Goal: Book appointment/travel/reservation

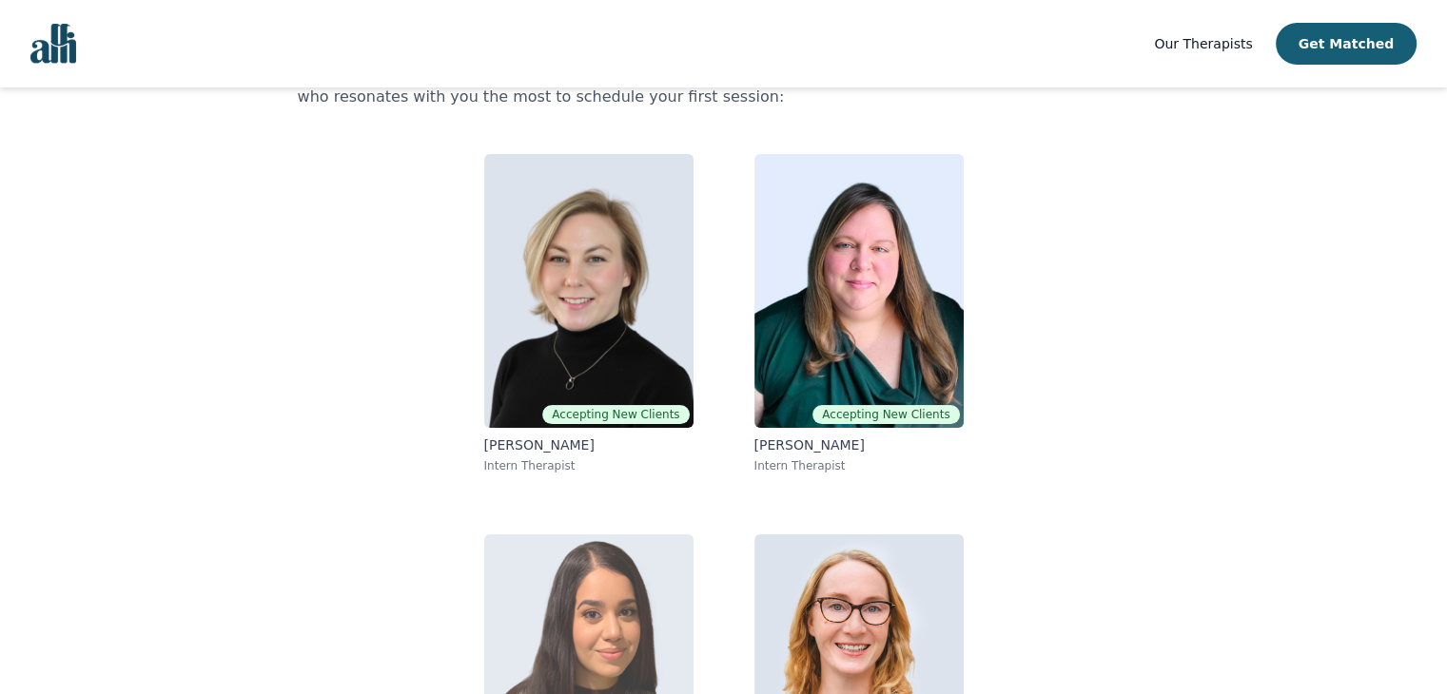
scroll to position [108, 0]
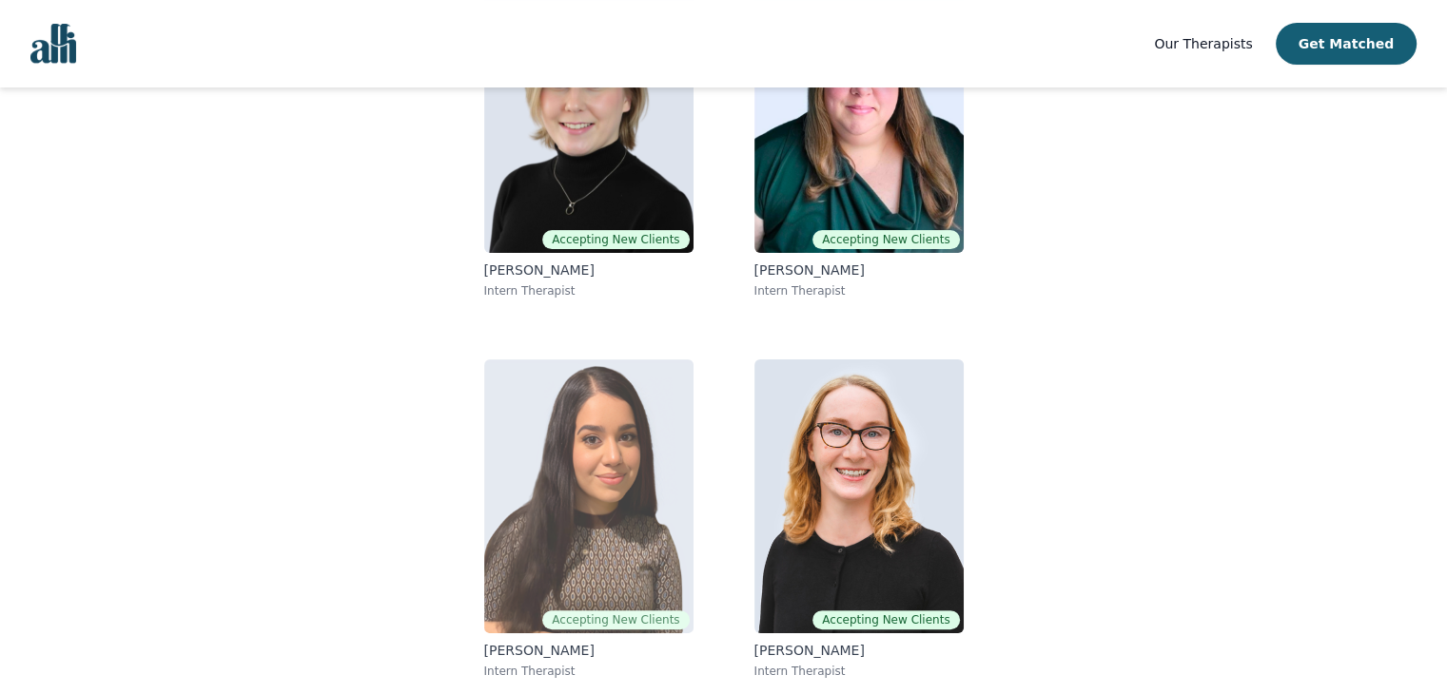
click at [590, 611] on span "Accepting New Clients" at bounding box center [615, 620] width 146 height 19
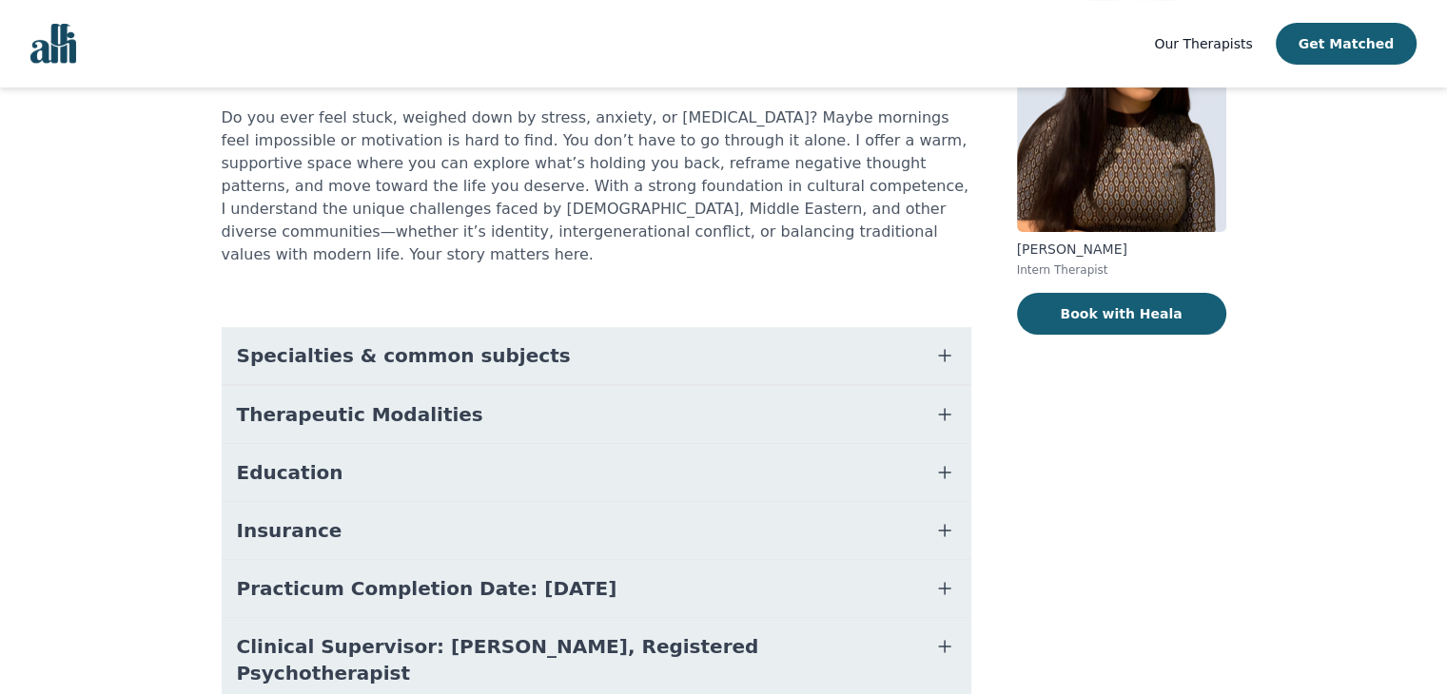
scroll to position [190, 0]
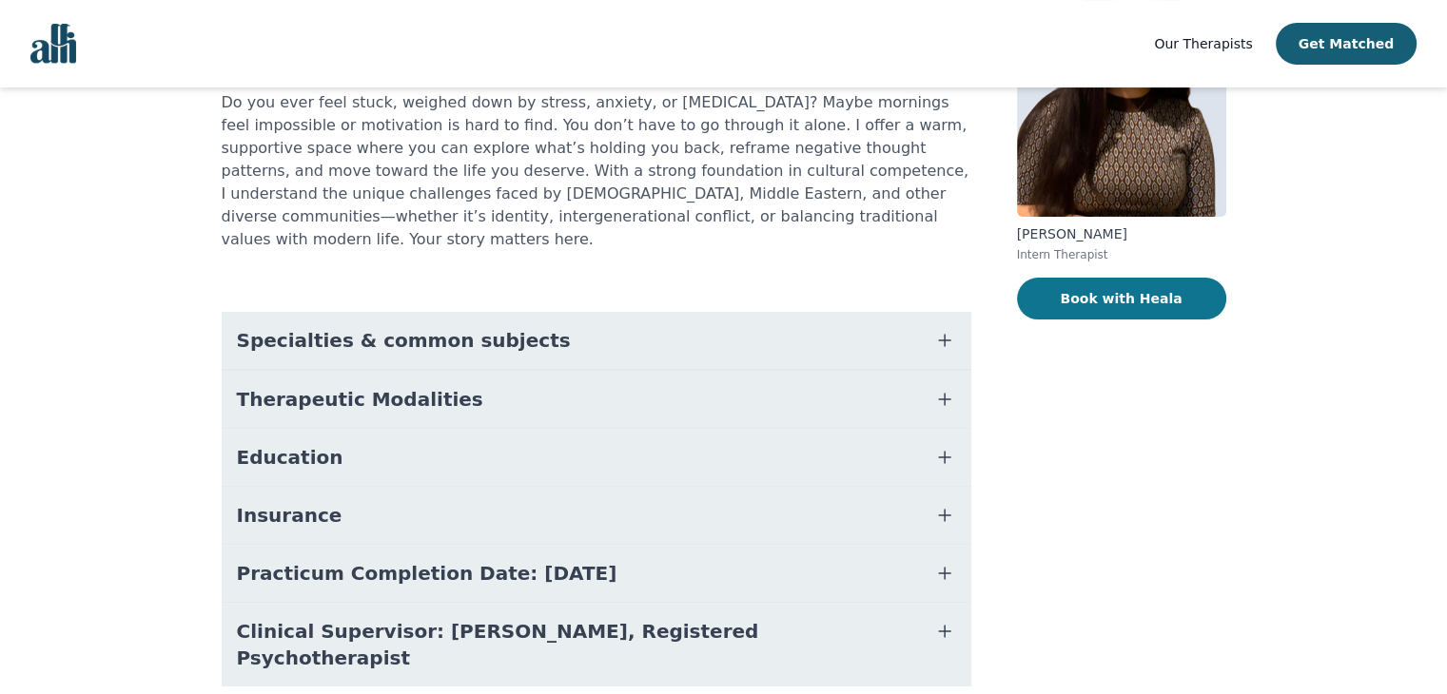
click at [1096, 279] on button "Book with Heala" at bounding box center [1121, 299] width 209 height 42
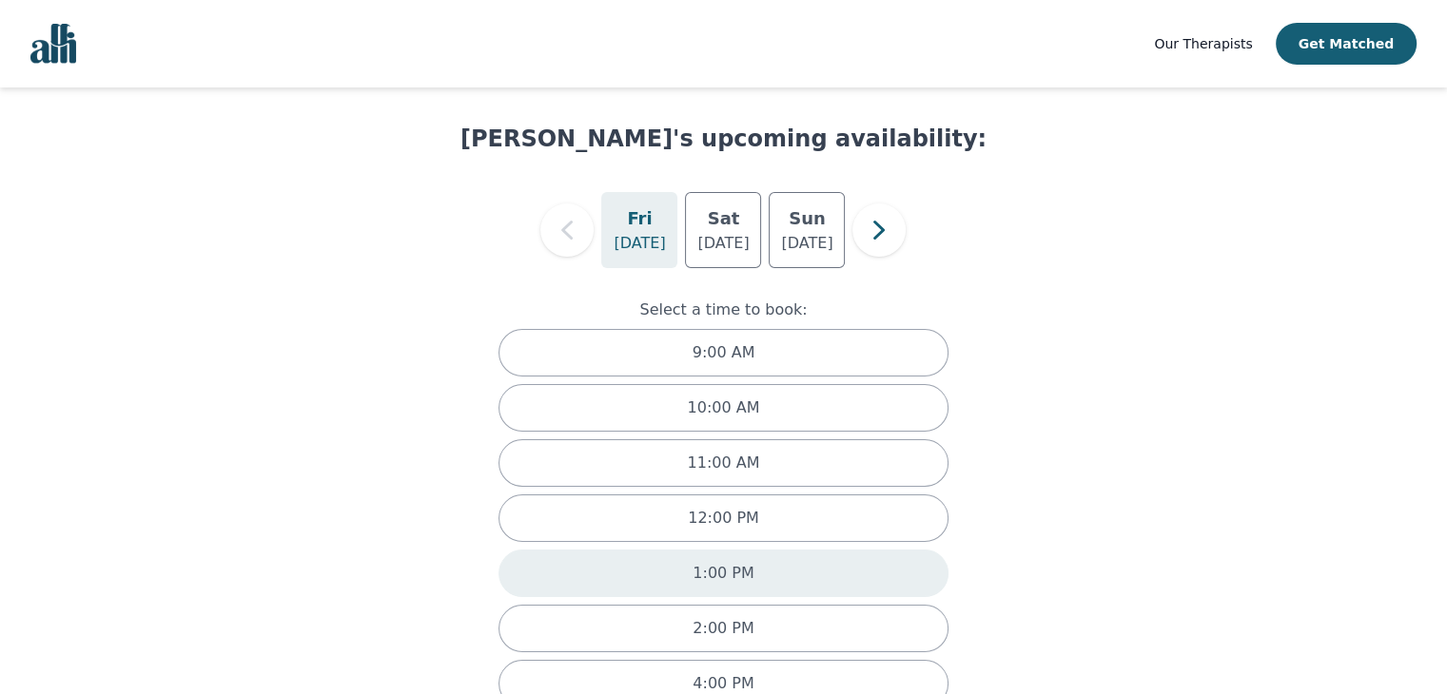
scroll to position [104, 0]
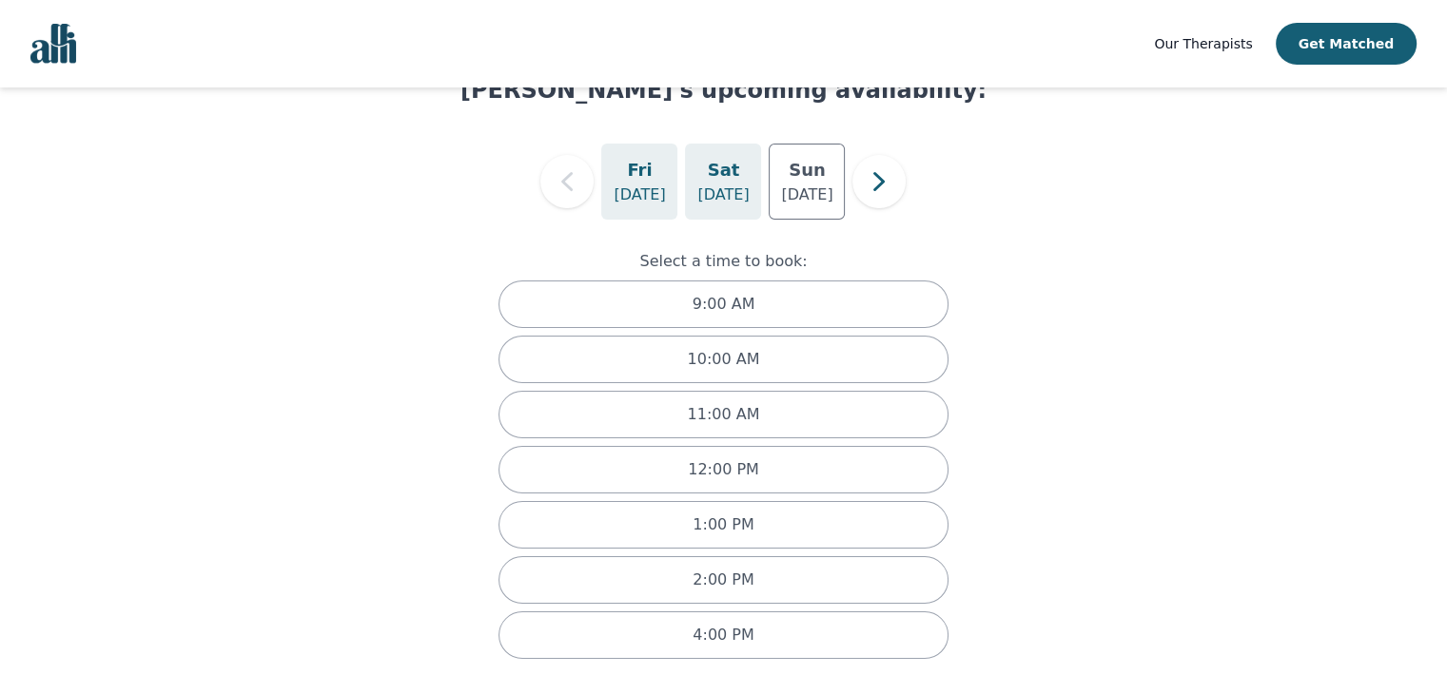
click at [727, 184] on p "[DATE]" at bounding box center [722, 195] width 51 height 23
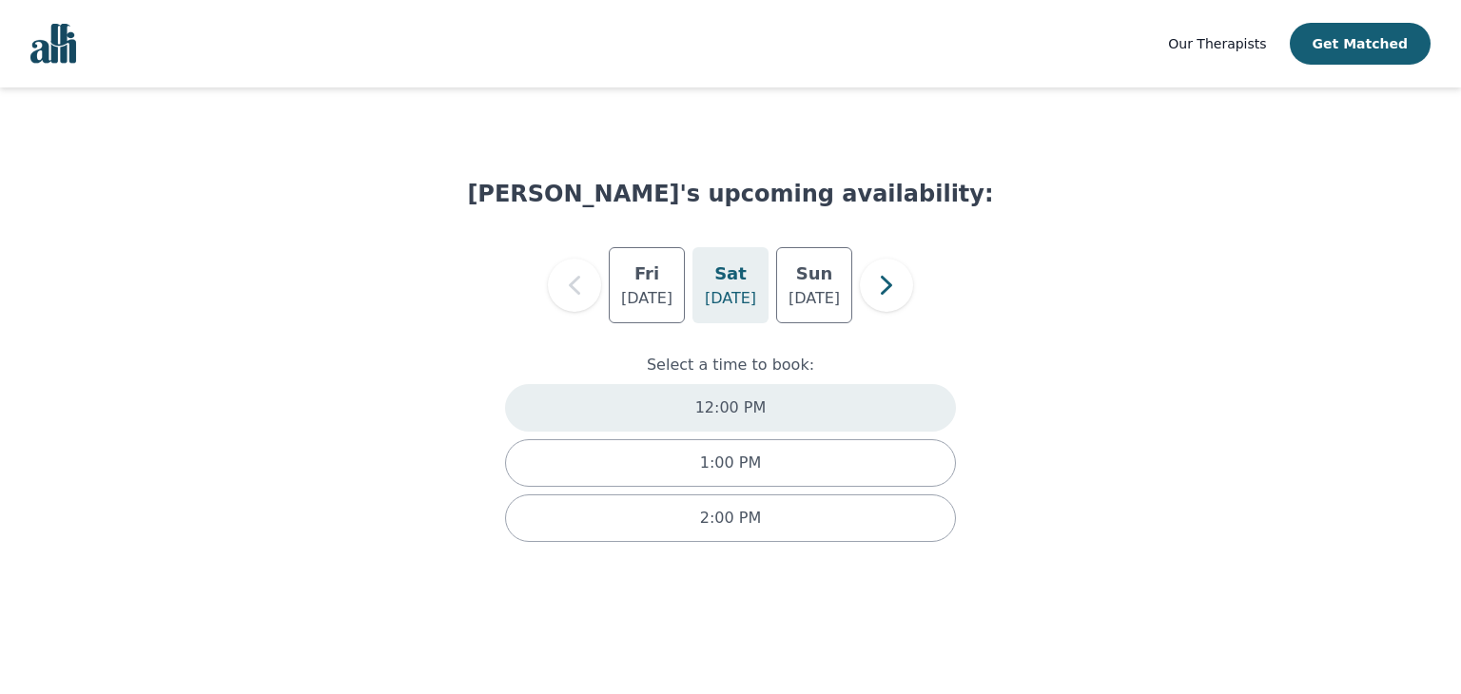
click at [718, 412] on p "12:00 PM" at bounding box center [730, 408] width 71 height 23
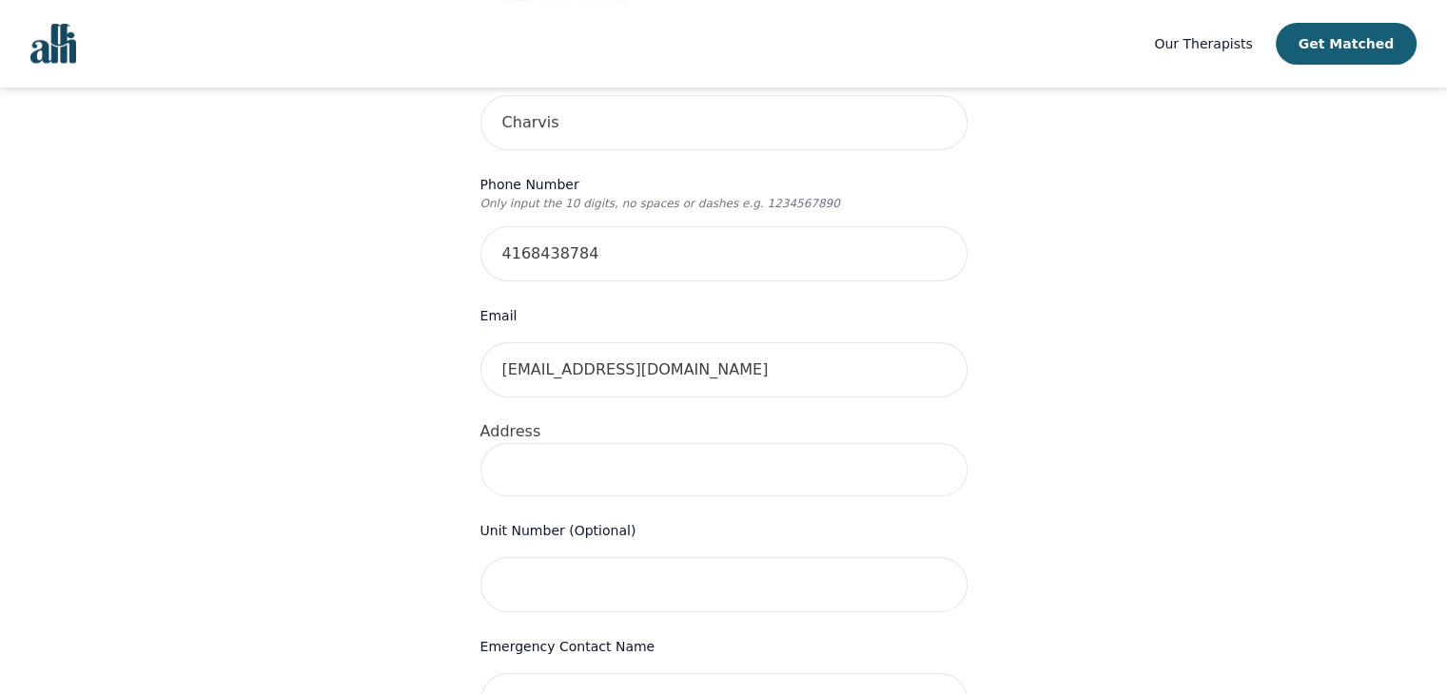
scroll to position [476, 0]
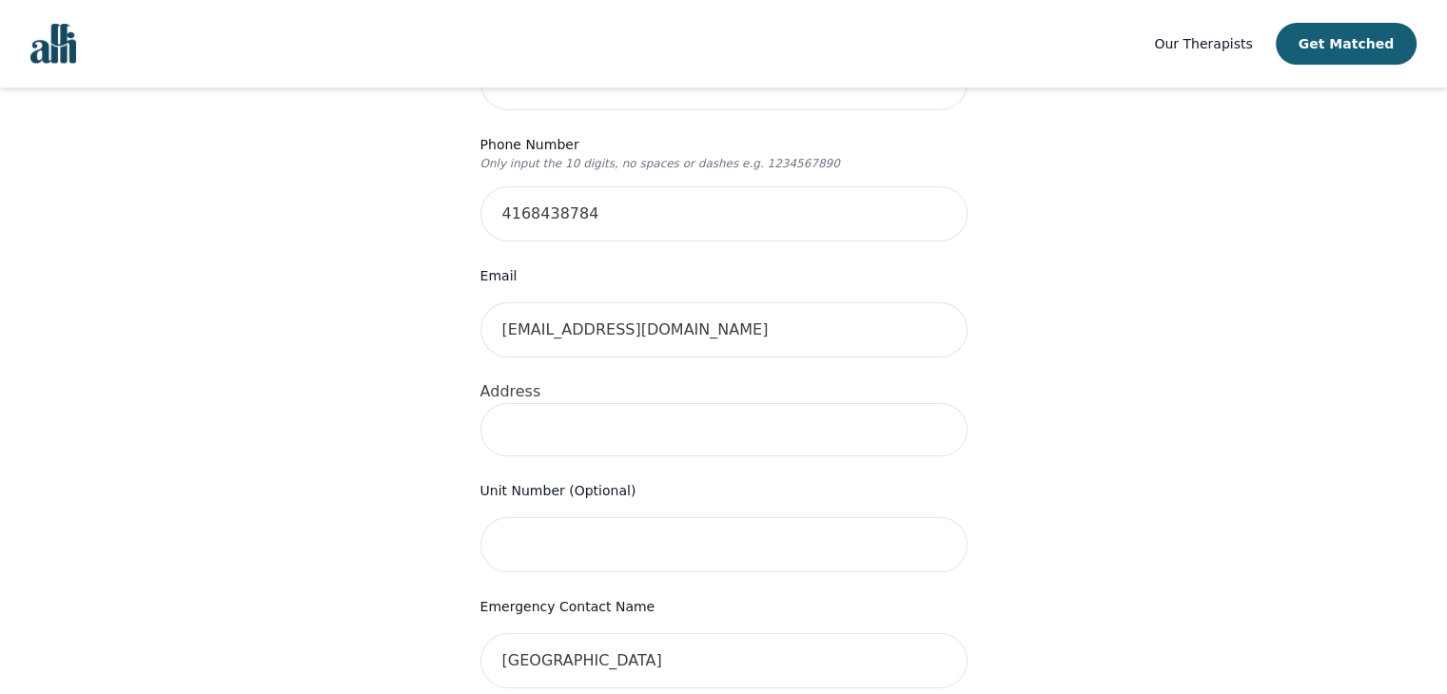
click at [553, 403] on input at bounding box center [723, 429] width 487 height 53
type input "[STREET_ADDRESS]"
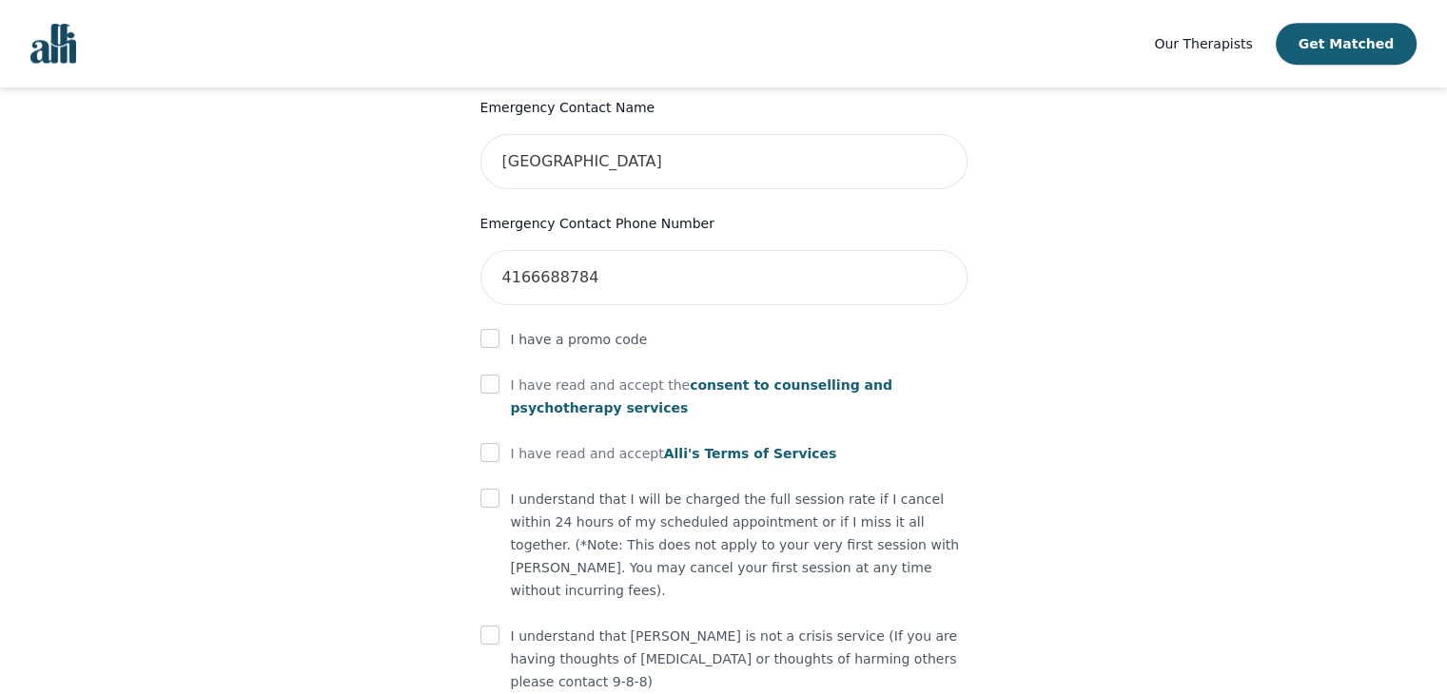
scroll to position [1016, 0]
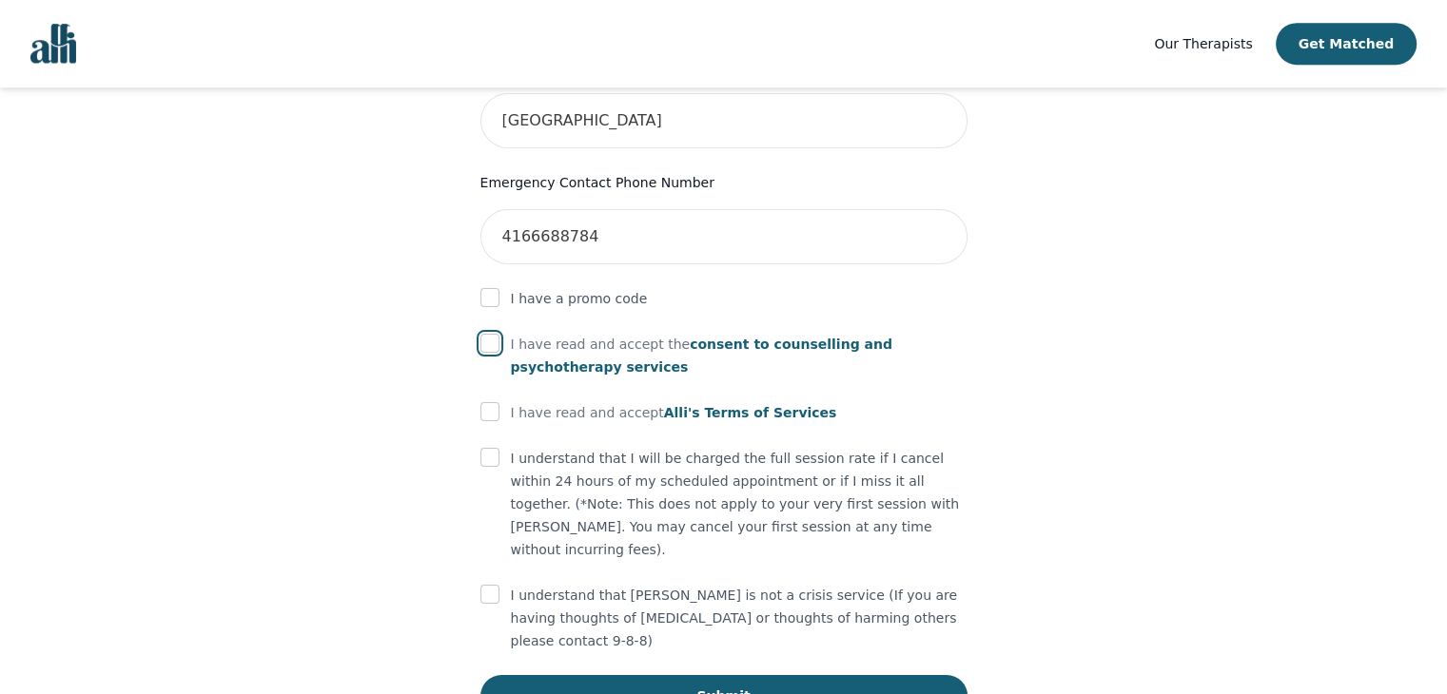
click at [484, 334] on input "checkbox" at bounding box center [489, 343] width 19 height 19
checkbox input "true"
click at [486, 402] on input "checkbox" at bounding box center [489, 411] width 19 height 19
checkbox input "true"
click at [495, 448] on input "checkbox" at bounding box center [489, 457] width 19 height 19
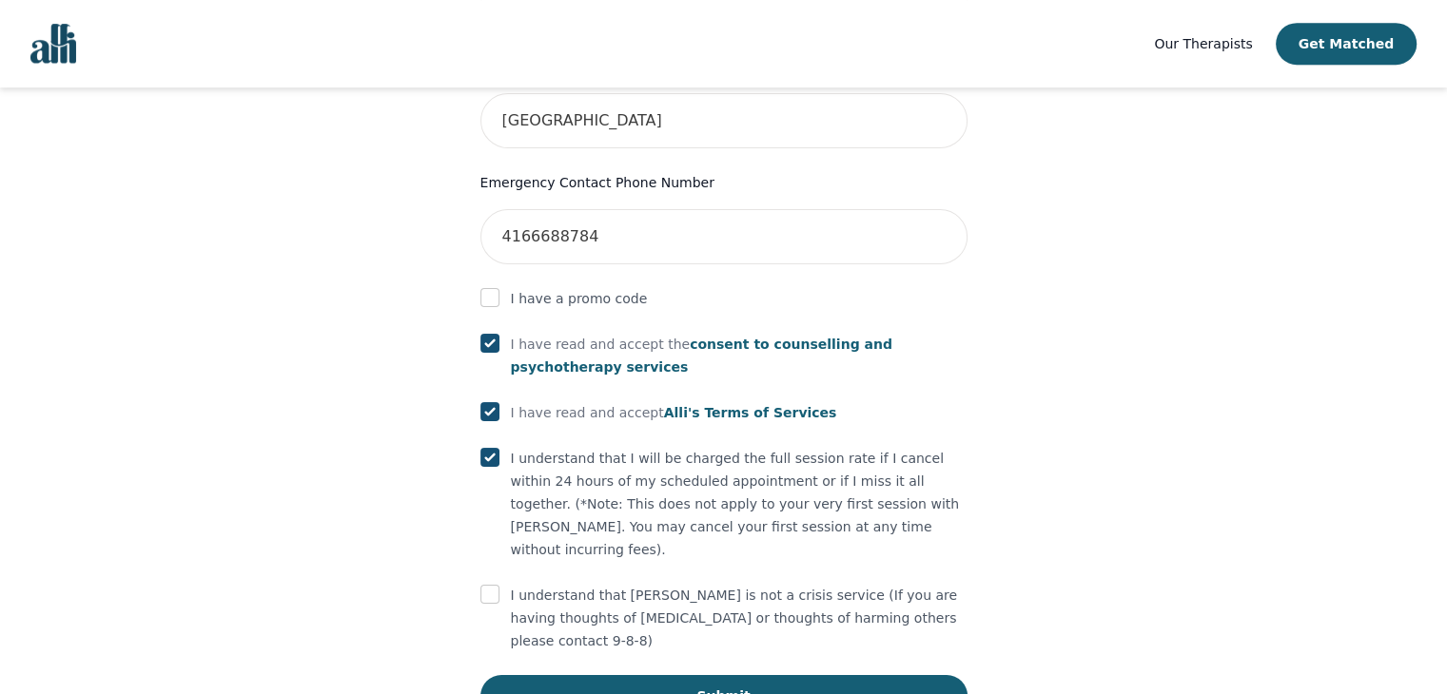
checkbox input "true"
click at [491, 585] on input "checkbox" at bounding box center [489, 594] width 19 height 19
checkbox input "true"
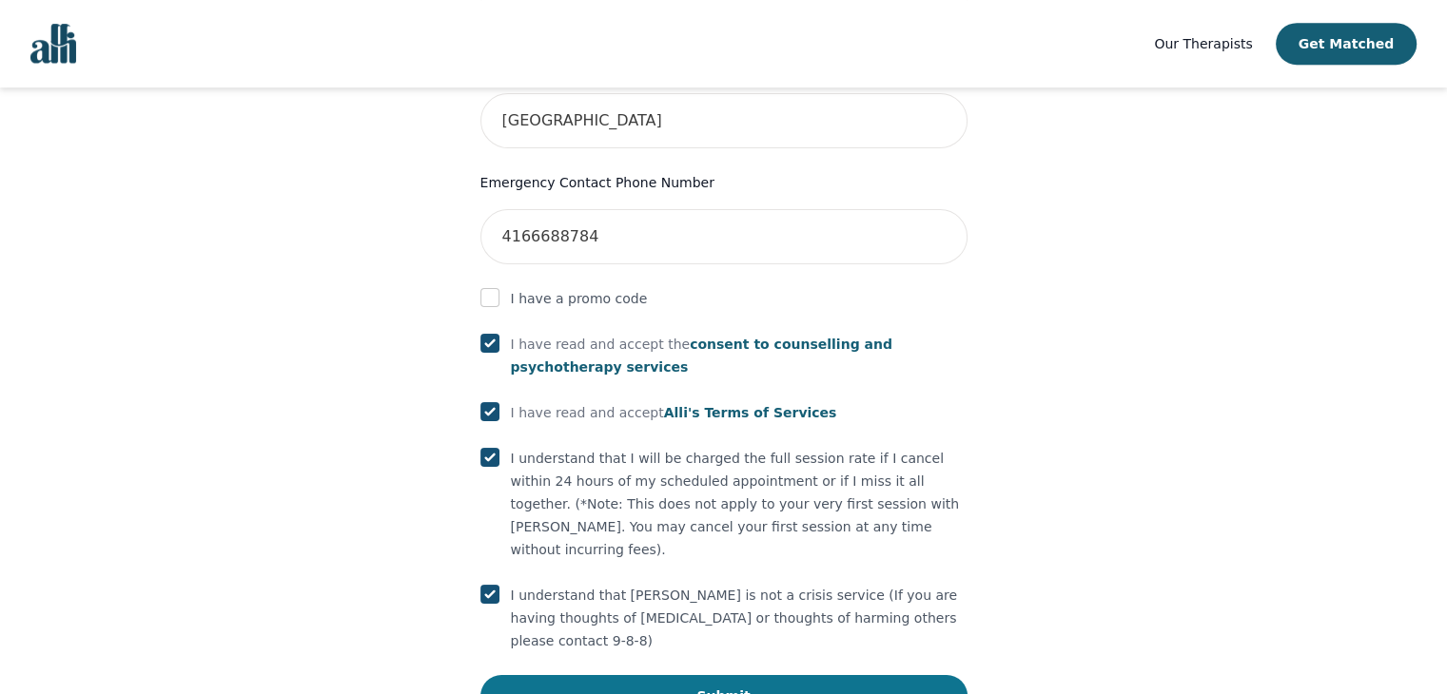
click at [742, 675] on button "Submit" at bounding box center [723, 696] width 487 height 42
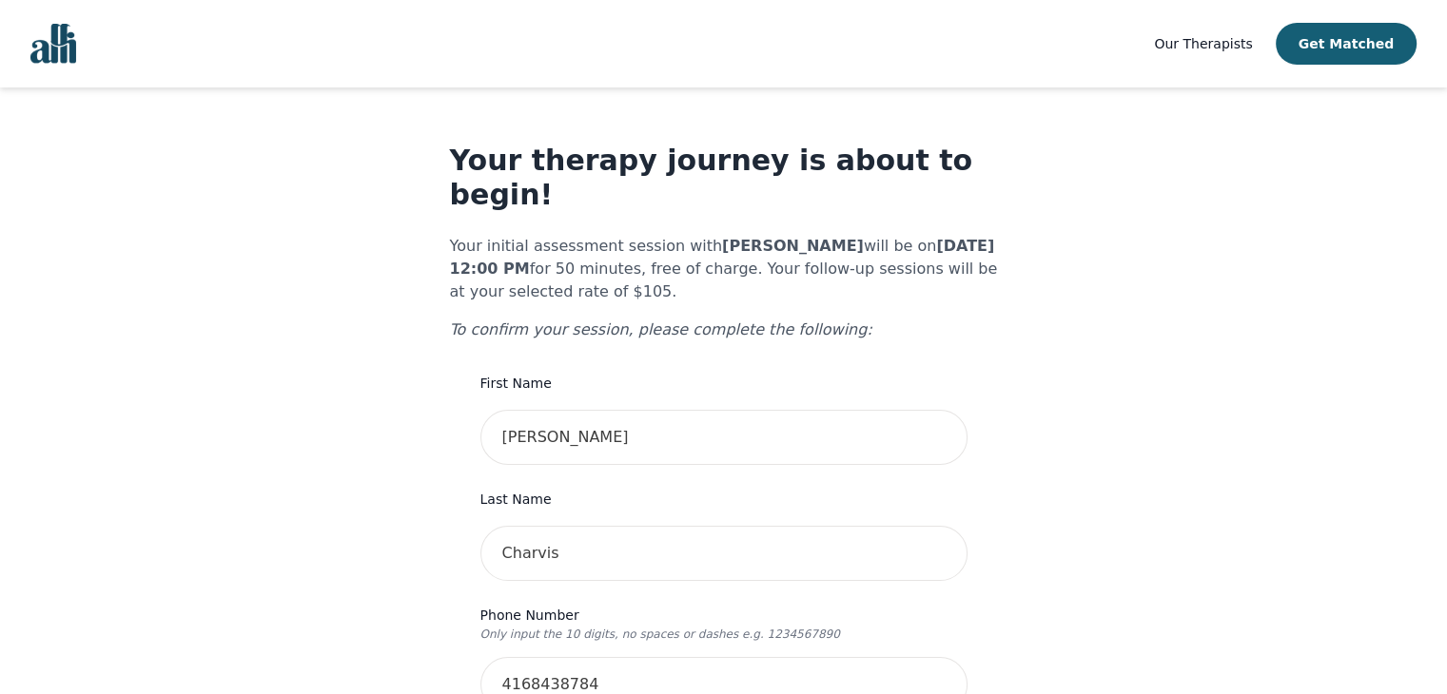
scroll to position [0, 0]
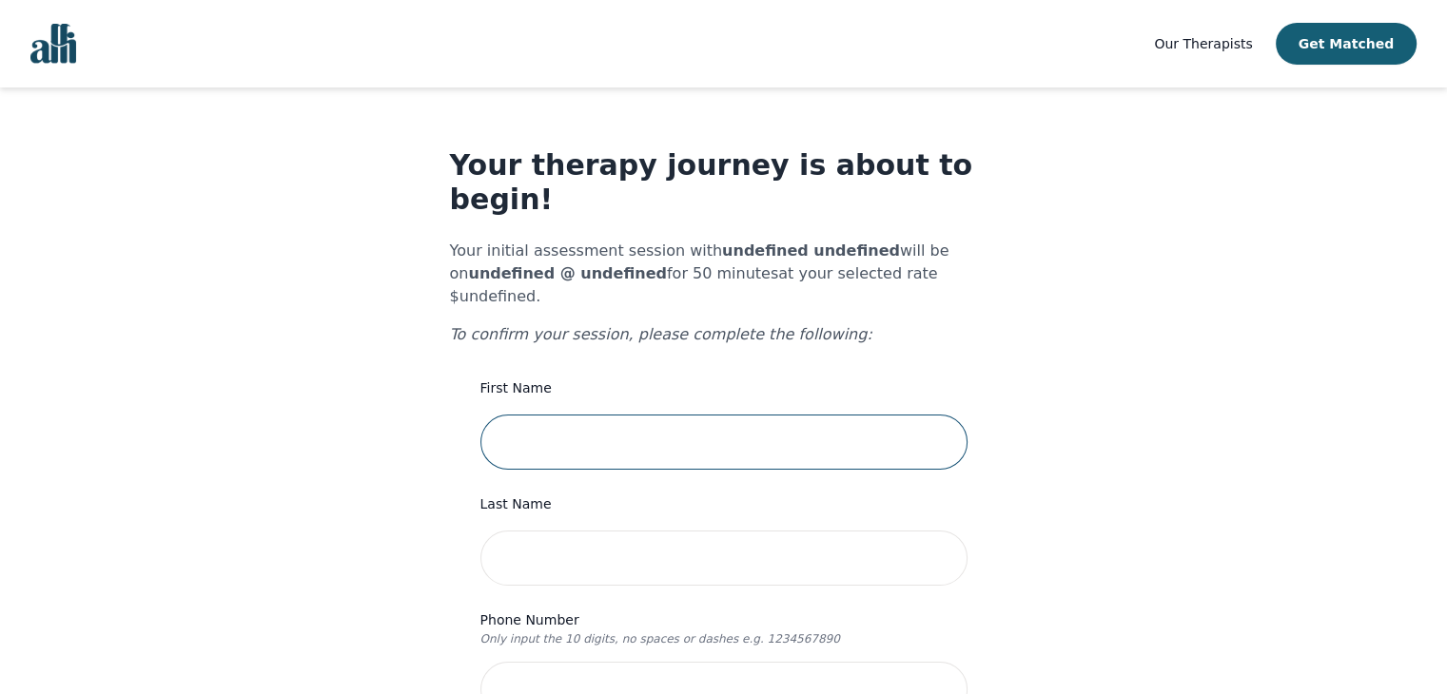
click at [549, 415] on input "text" at bounding box center [723, 442] width 487 height 55
type input "[PERSON_NAME]"
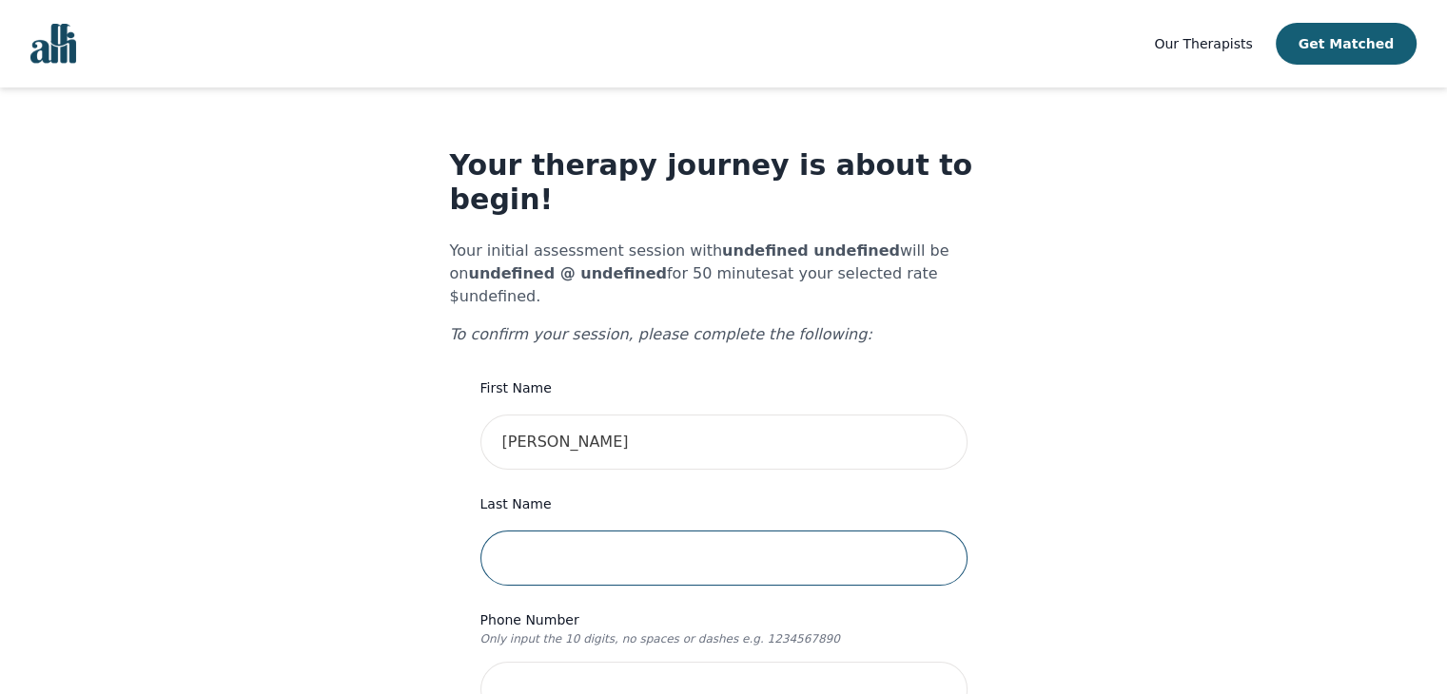
click at [523, 531] on input "text" at bounding box center [723, 558] width 487 height 55
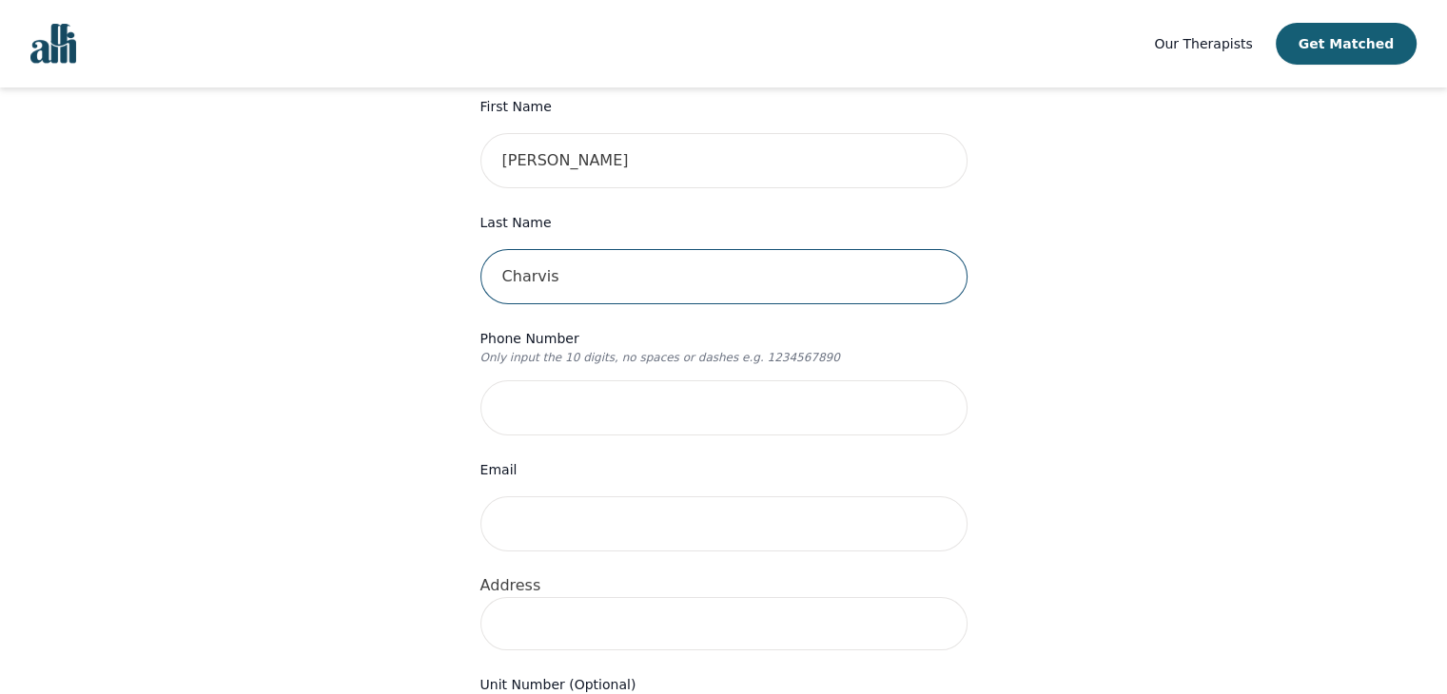
scroll to position [285, 0]
type input "Charvis"
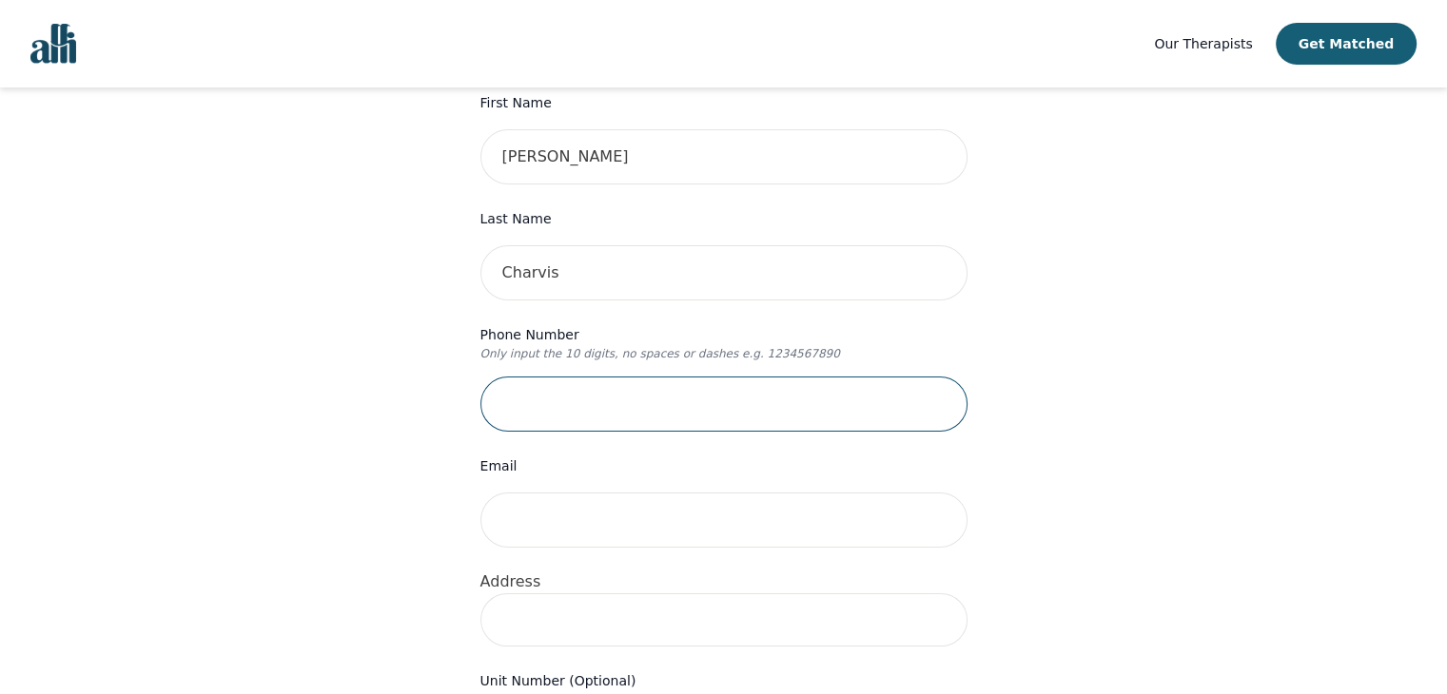
click at [517, 377] on input "tel" at bounding box center [723, 404] width 487 height 55
type input "4168438784"
type input "156 Miracle Trail"
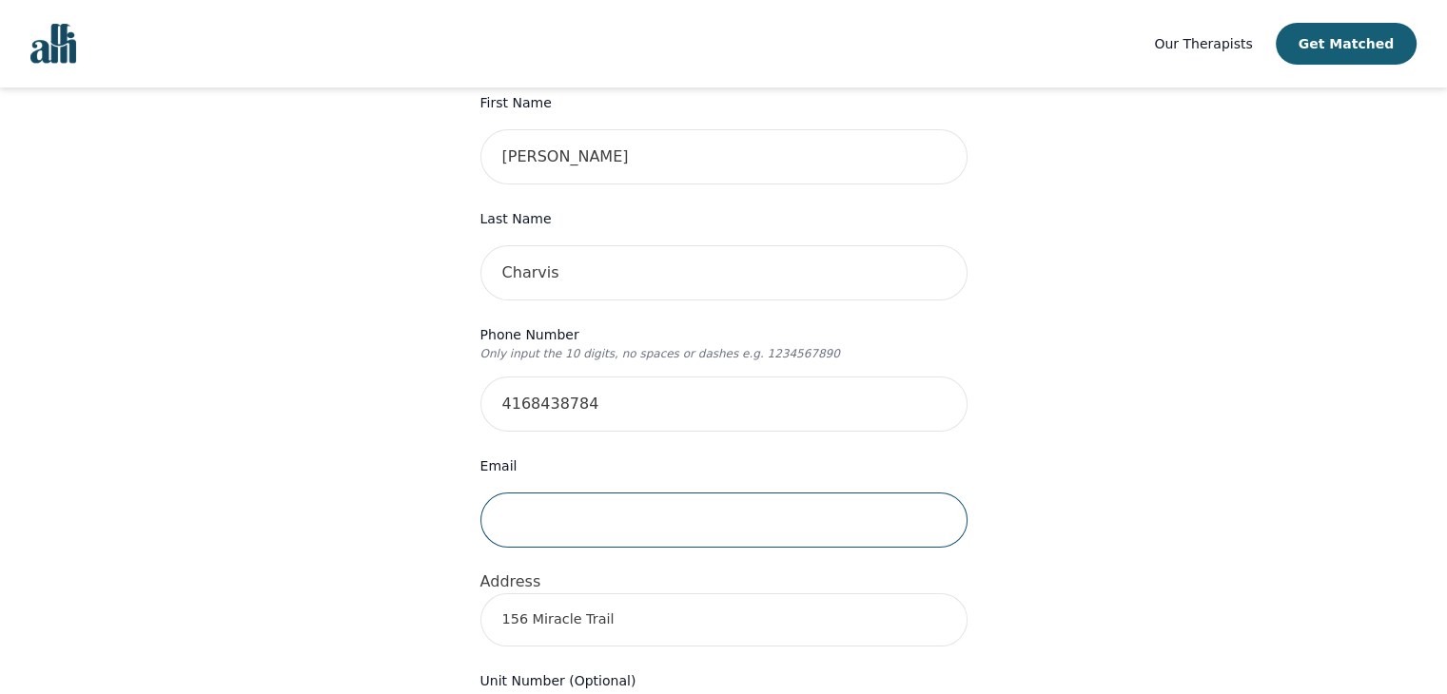
click at [536, 493] on input "email" at bounding box center [723, 520] width 487 height 55
type input "[EMAIL_ADDRESS][DOMAIN_NAME]"
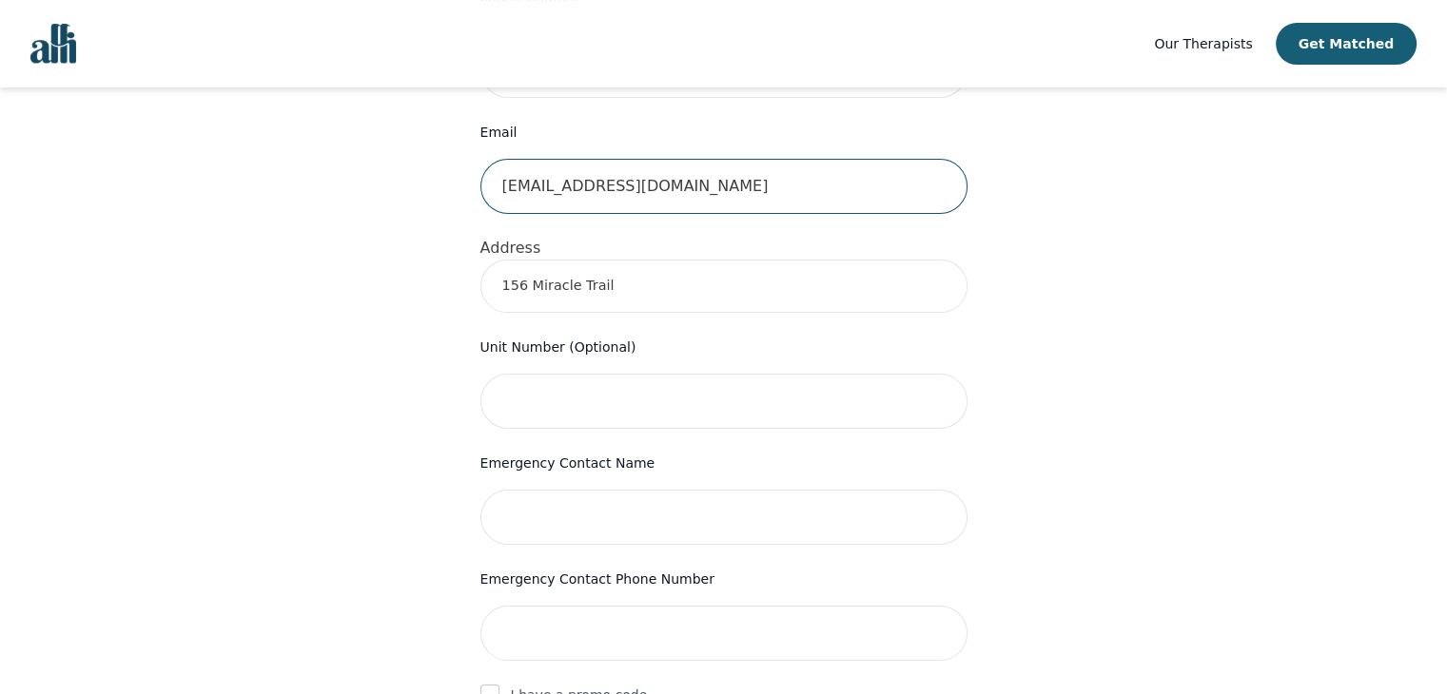
scroll to position [666, 0]
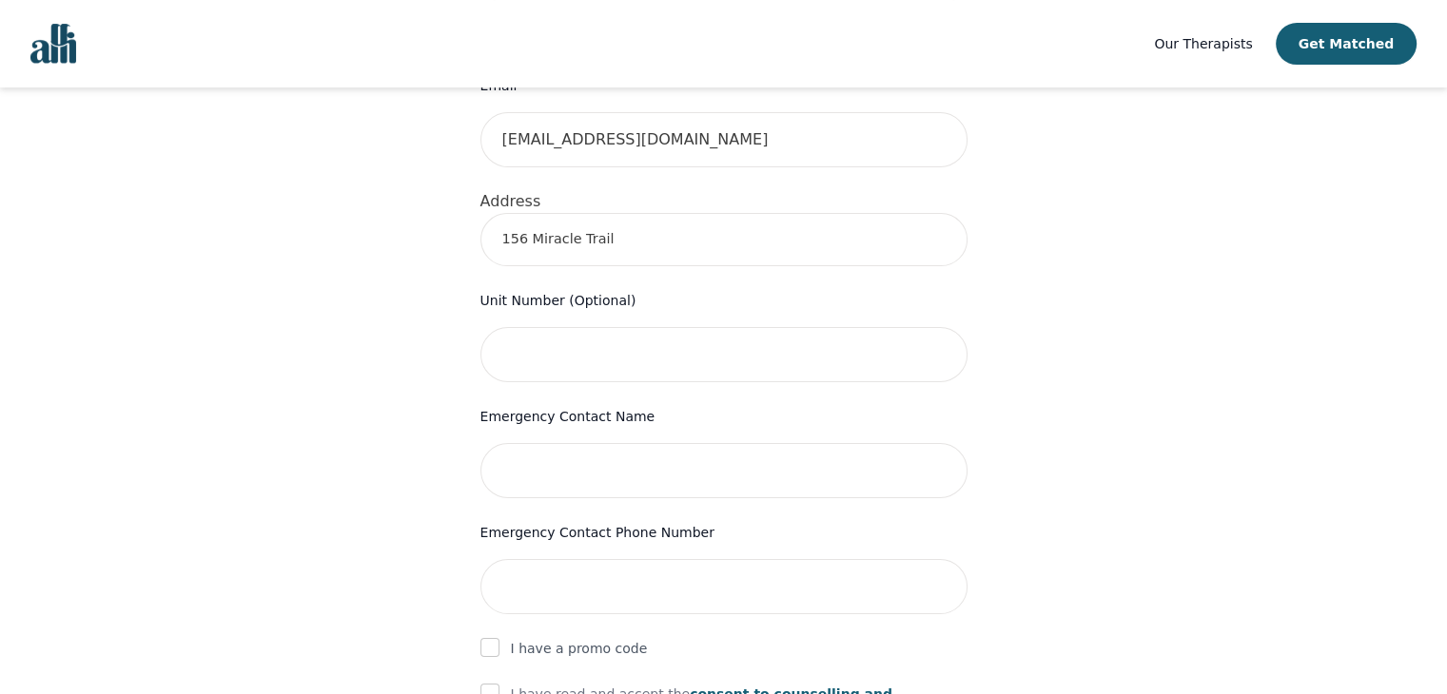
click at [596, 213] on input "156 Miracle Trail" at bounding box center [723, 239] width 487 height 53
drag, startPoint x: 617, startPoint y: 181, endPoint x: 432, endPoint y: 186, distance: 185.5
click at [432, 186] on div "Your therapy journey is about to begin! Your initial assessment session with un…" at bounding box center [723, 275] width 1401 height 1706
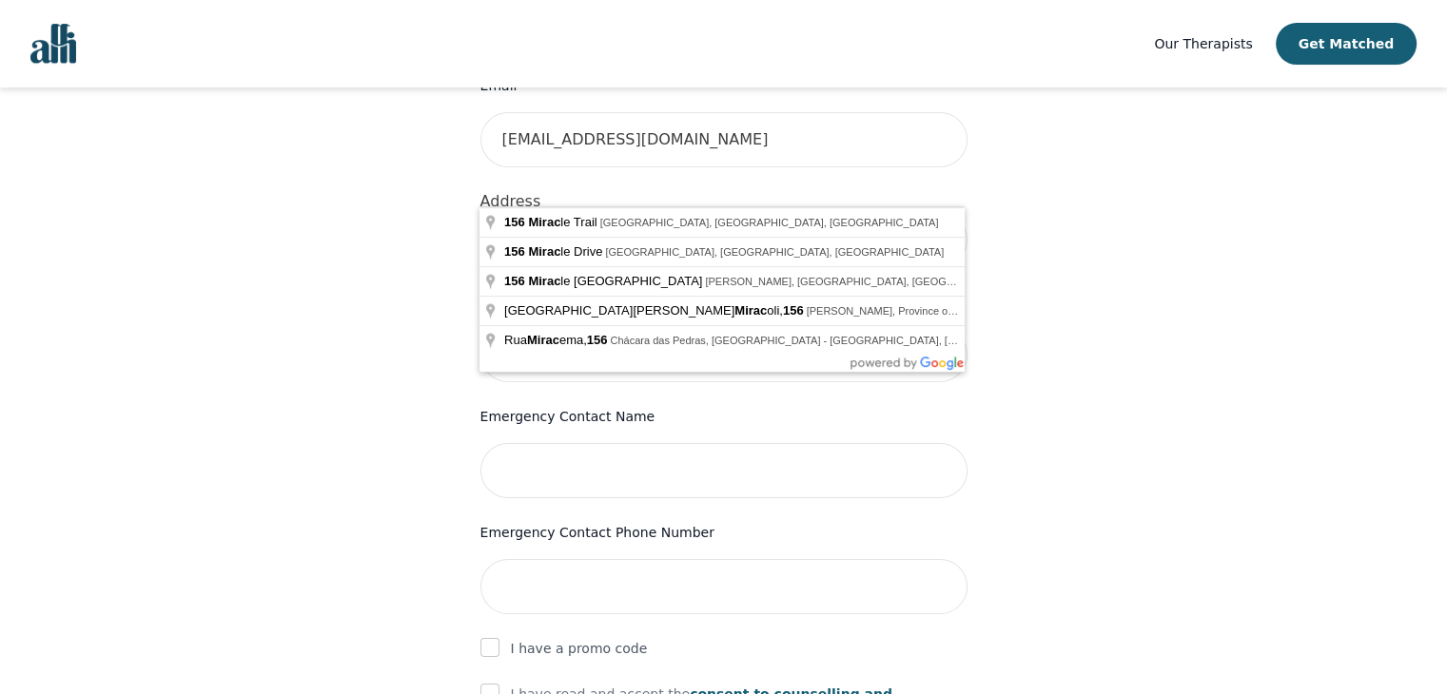
type input "[STREET_ADDRESS]"
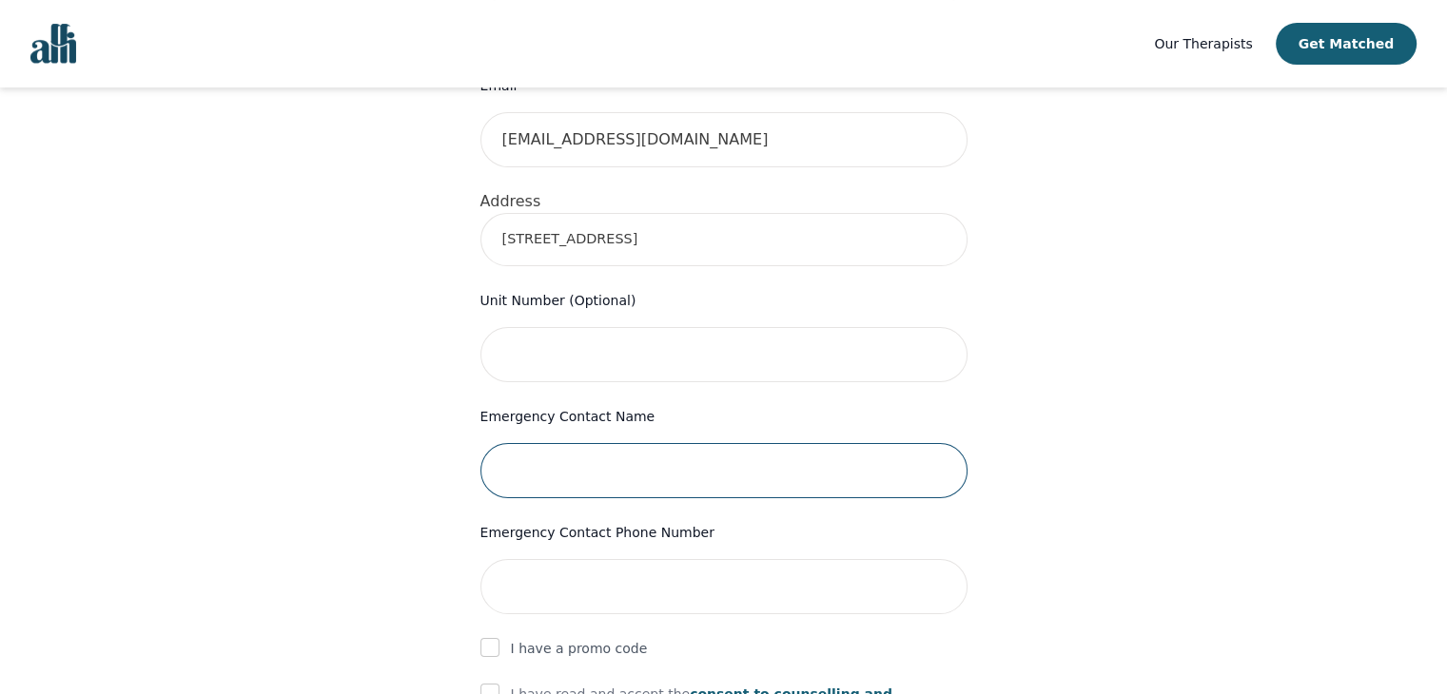
click at [516, 443] on input "text" at bounding box center [723, 470] width 487 height 55
type input "Sydney Charvis"
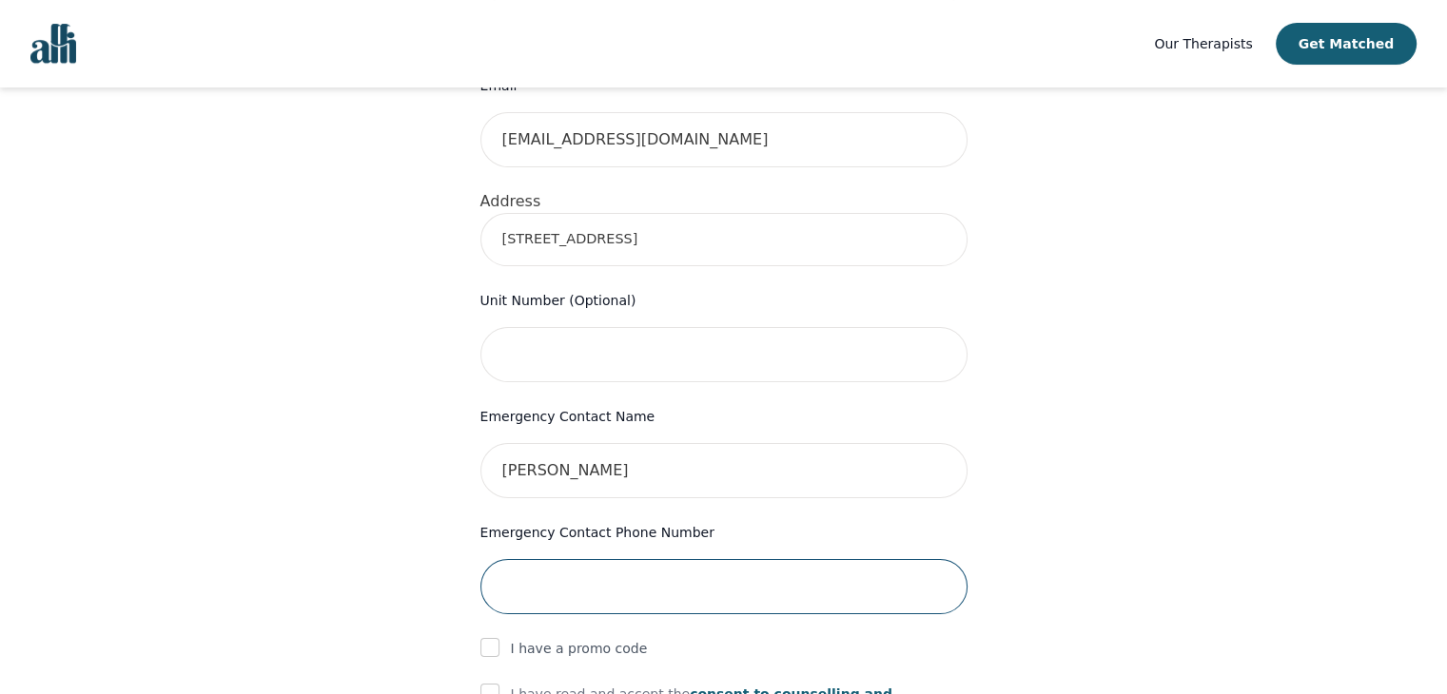
click at [532, 559] on input "tel" at bounding box center [723, 586] width 487 height 55
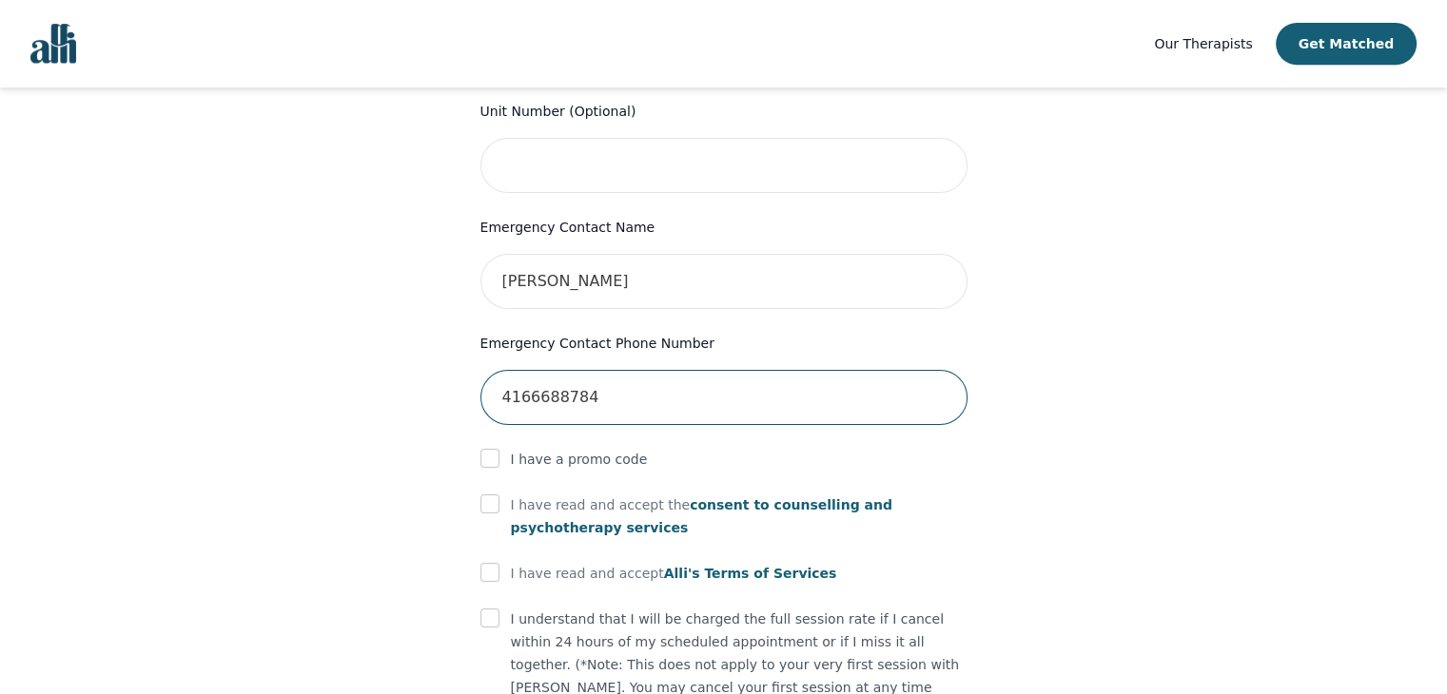
scroll to position [993, 0]
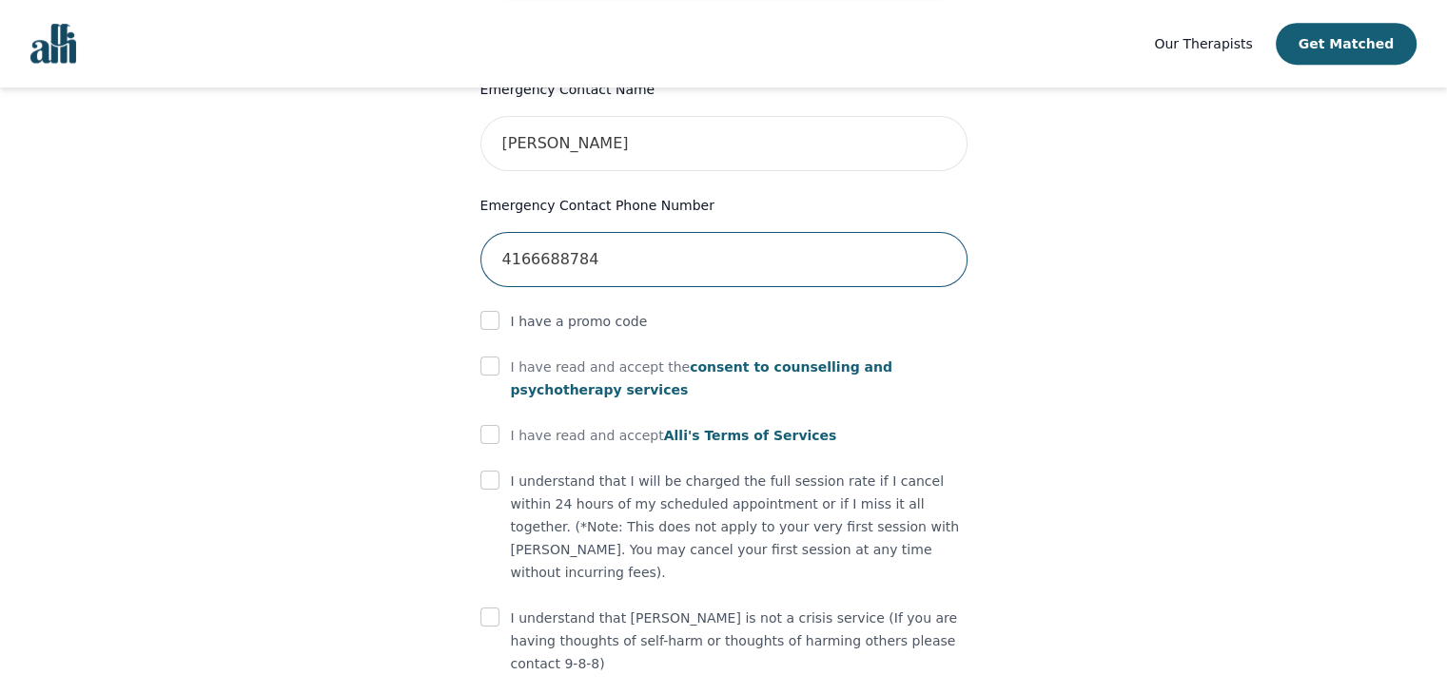
type input "4166688784"
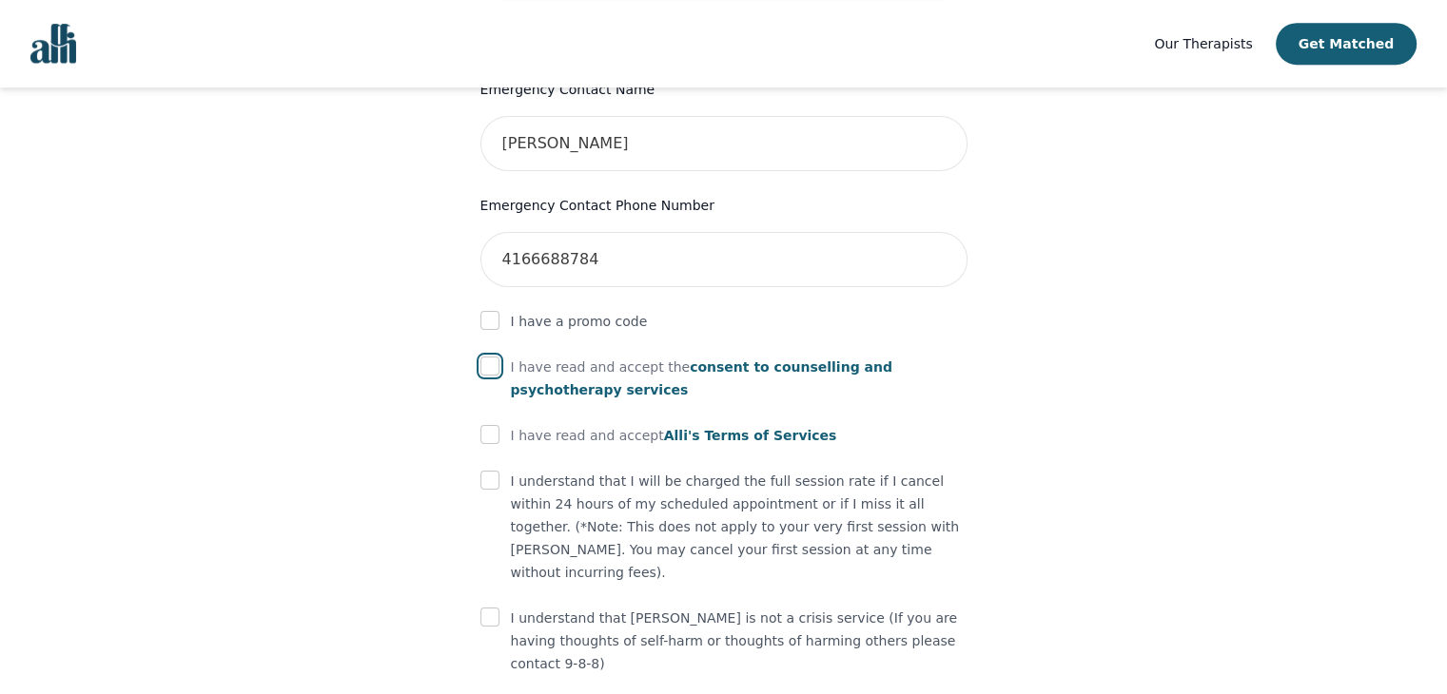
click at [496, 357] on input "checkbox" at bounding box center [489, 366] width 19 height 19
checkbox input "true"
click at [495, 425] on input "checkbox" at bounding box center [489, 434] width 19 height 19
checkbox input "true"
click at [490, 471] on input "checkbox" at bounding box center [489, 480] width 19 height 19
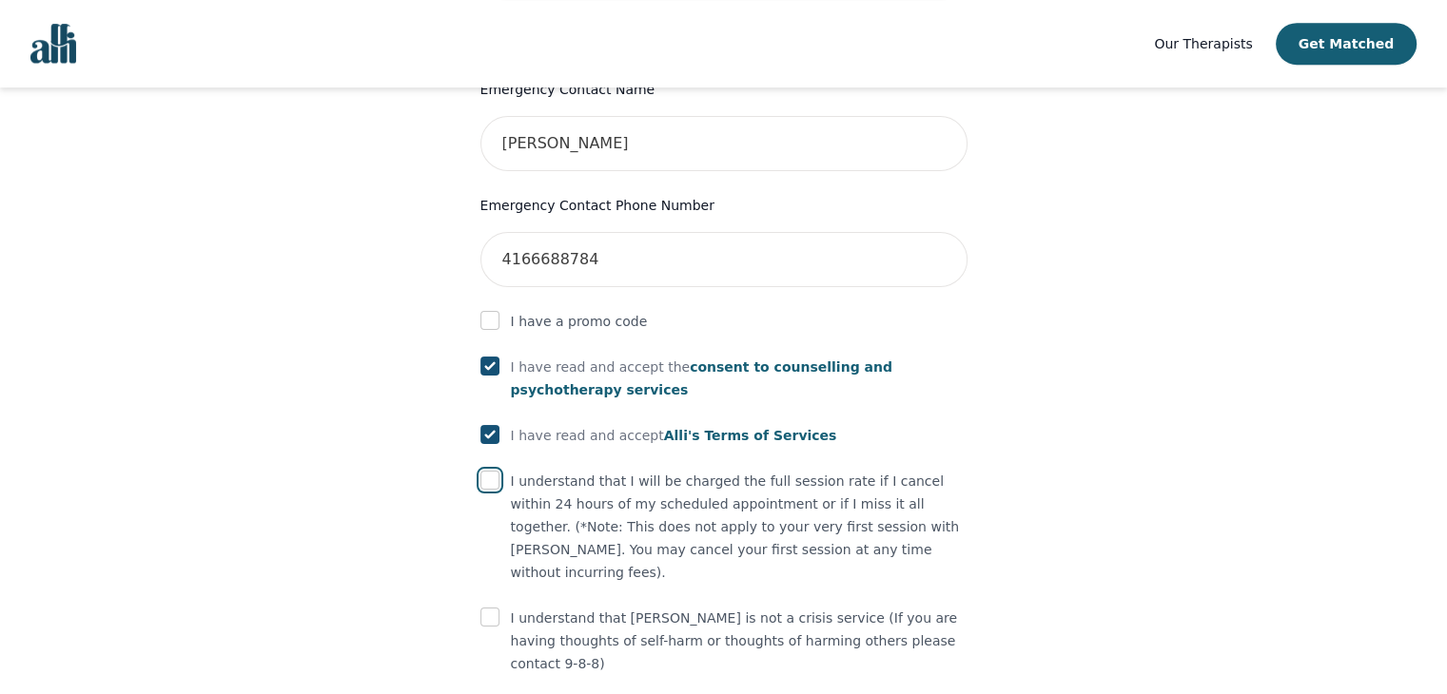
checkbox input "true"
click at [491, 608] on input "checkbox" at bounding box center [489, 617] width 19 height 19
checkbox input "true"
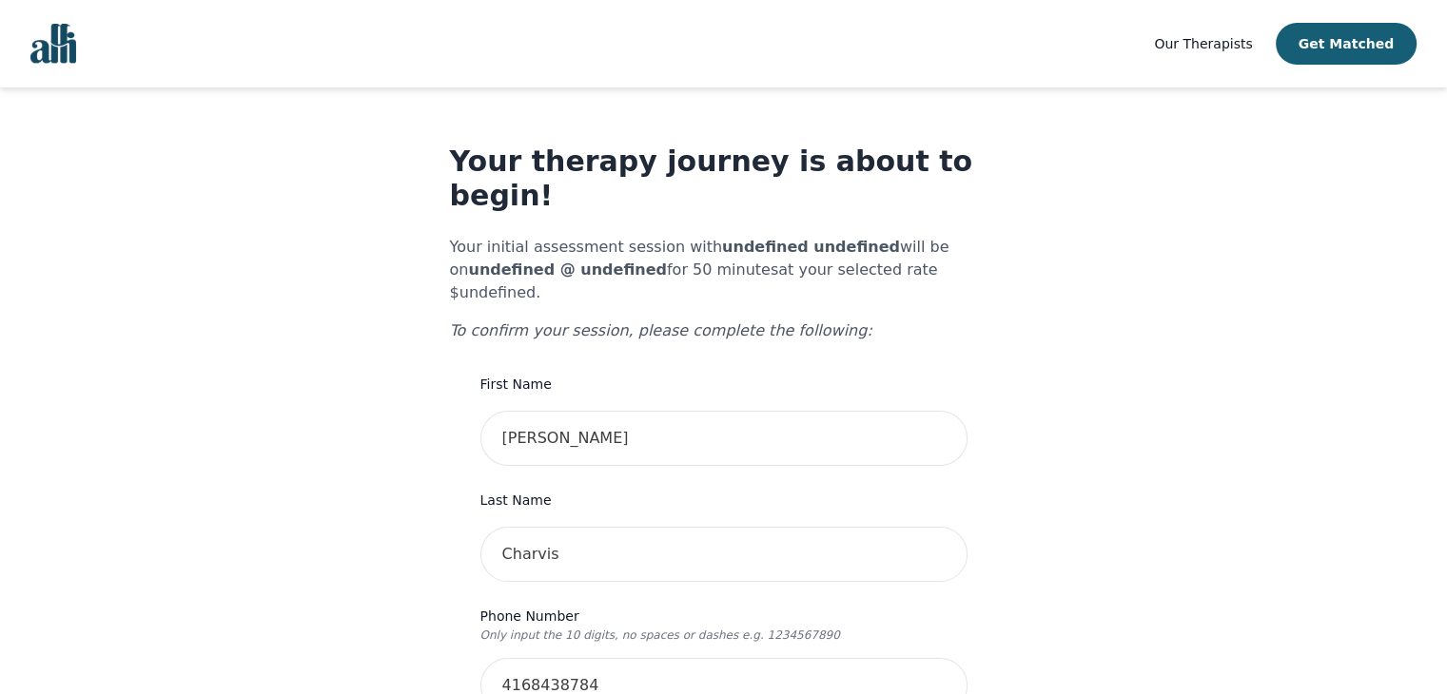
scroll to position [0, 0]
